Goal: Task Accomplishment & Management: Manage account settings

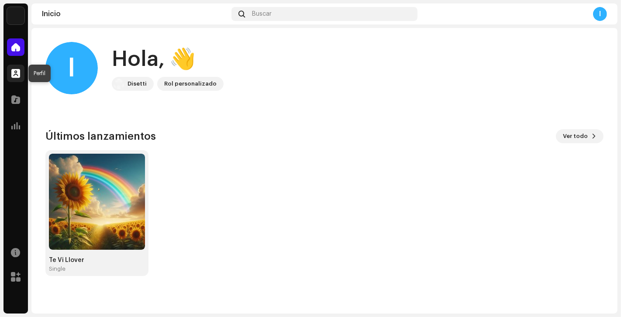
click at [21, 68] on div at bounding box center [15, 73] width 17 height 17
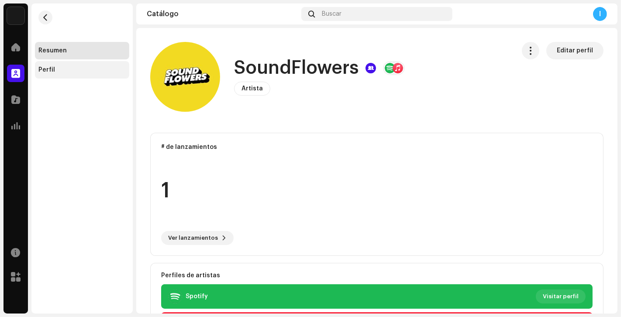
click at [73, 67] on div "Perfil" at bounding box center [81, 69] width 87 height 7
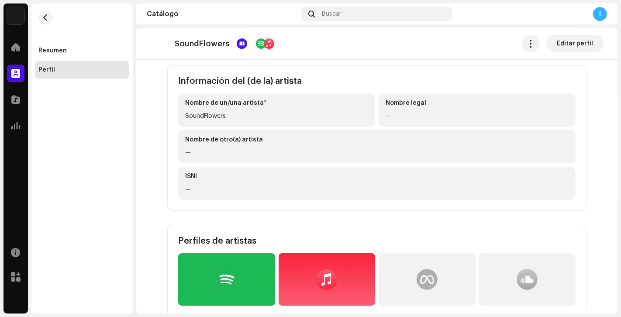
scroll to position [48, 0]
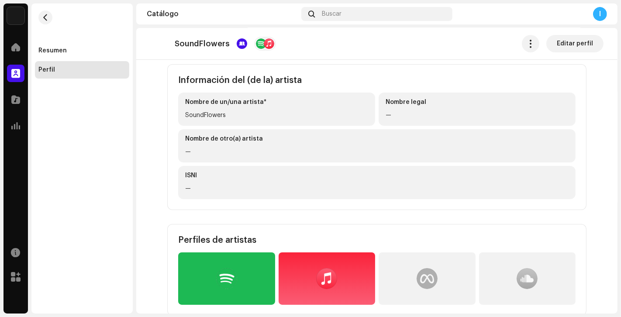
click at [425, 125] on div "Nombre legal —" at bounding box center [477, 109] width 197 height 33
click at [395, 114] on div "—" at bounding box center [477, 115] width 183 height 10
click at [391, 114] on div "—" at bounding box center [477, 115] width 183 height 10
click at [294, 113] on div "SoundFlowers" at bounding box center [276, 115] width 183 height 10
click at [269, 120] on div "SoundFlowers" at bounding box center [276, 115] width 183 height 10
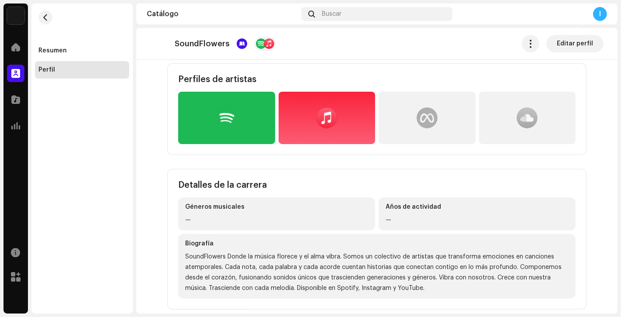
scroll to position [210, 0]
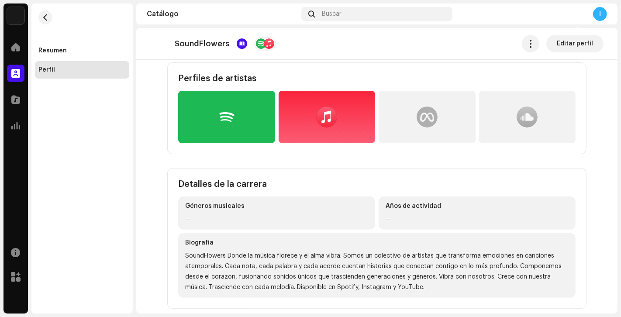
click at [219, 117] on div at bounding box center [226, 117] width 21 height 21
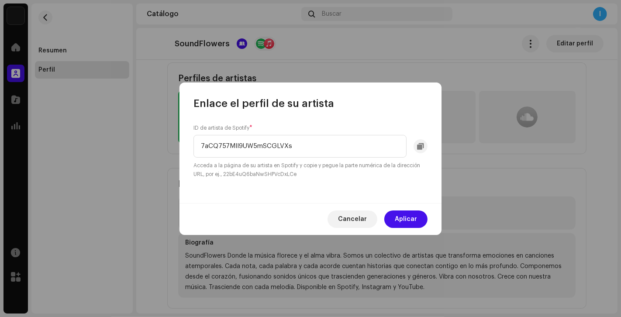
click at [356, 219] on span "Cancelar" at bounding box center [352, 219] width 29 height 17
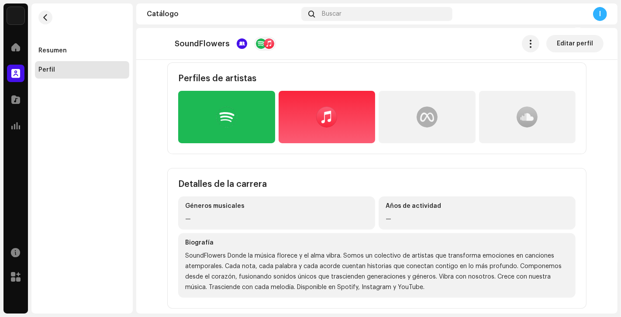
scroll to position [218, 0]
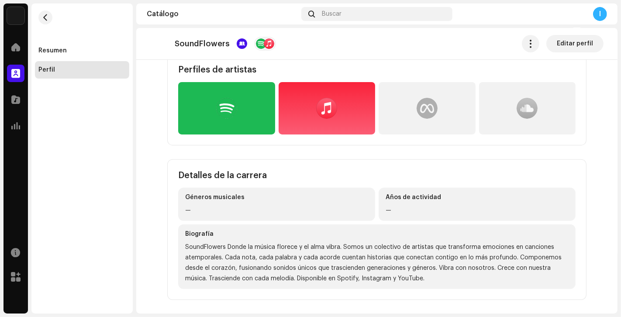
click at [275, 203] on div "Géneros musicales —" at bounding box center [276, 204] width 197 height 33
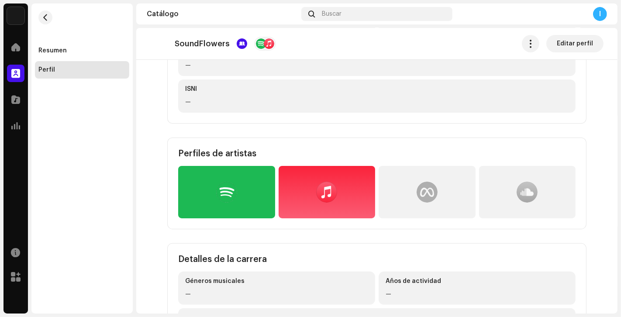
scroll to position [0, 0]
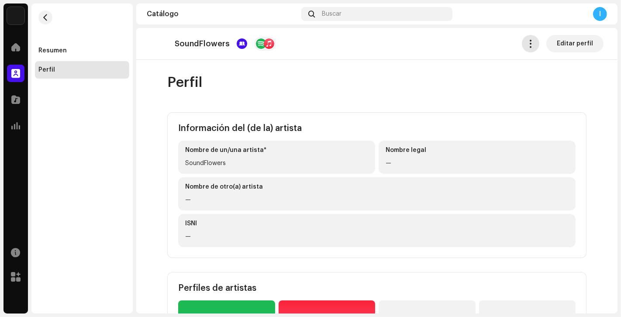
click at [527, 43] on span "button" at bounding box center [531, 43] width 8 height 7
click at [567, 43] on span "Editar perfil" at bounding box center [575, 43] width 36 height 17
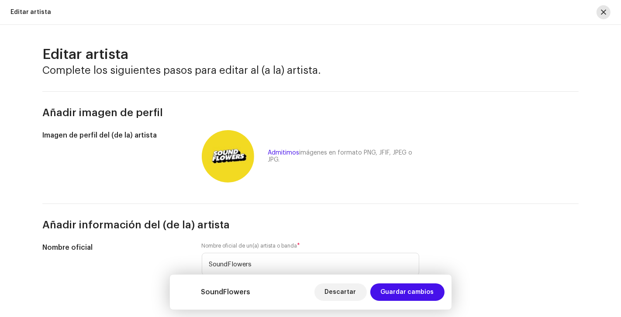
click at [603, 9] on span "button" at bounding box center [603, 12] width 5 height 7
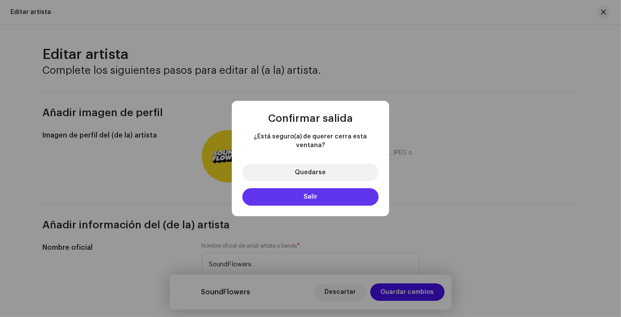
click at [311, 194] on span "Salir" at bounding box center [311, 197] width 14 height 6
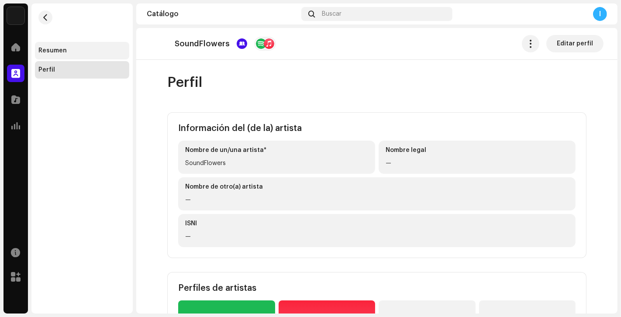
click at [75, 52] on div "Resumen" at bounding box center [81, 50] width 87 height 7
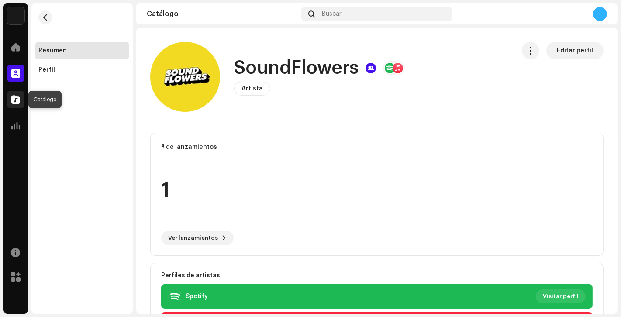
click at [17, 99] on span at bounding box center [15, 99] width 9 height 7
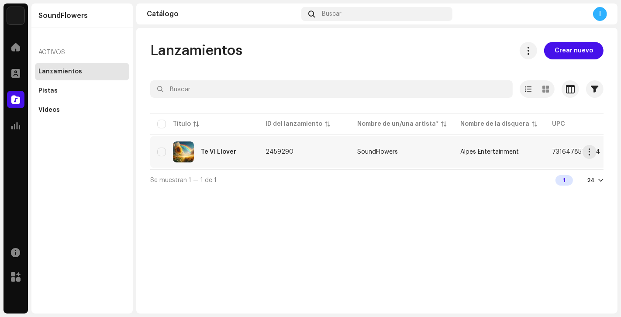
click at [215, 152] on div "Te Vi Llover" at bounding box center [218, 152] width 35 height 6
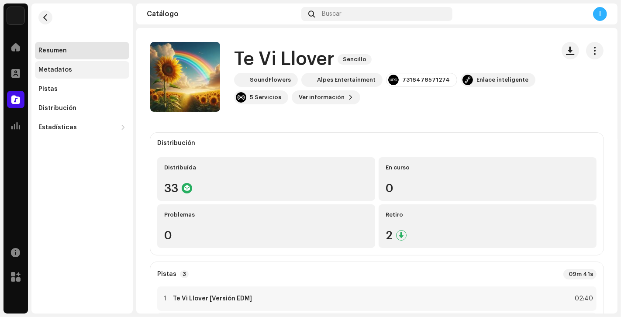
click at [83, 67] on div "Metadatos" at bounding box center [81, 69] width 87 height 7
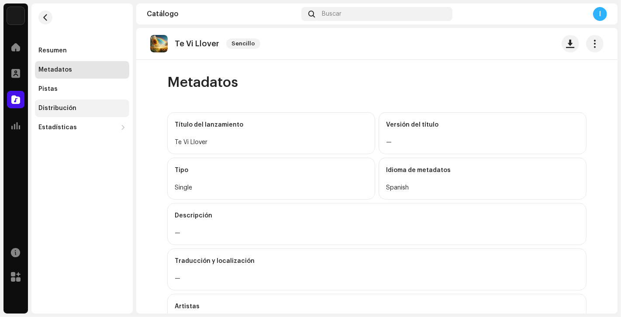
drag, startPoint x: 85, startPoint y: 91, endPoint x: 79, endPoint y: 102, distance: 12.7
click at [85, 91] on div "Pistas" at bounding box center [81, 89] width 87 height 7
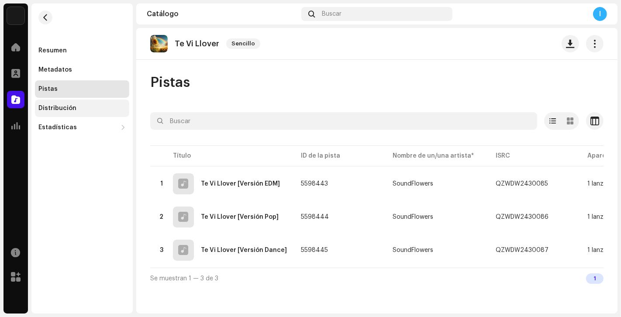
click at [81, 106] on div "Distribución" at bounding box center [81, 108] width 87 height 7
